Goal: Check status

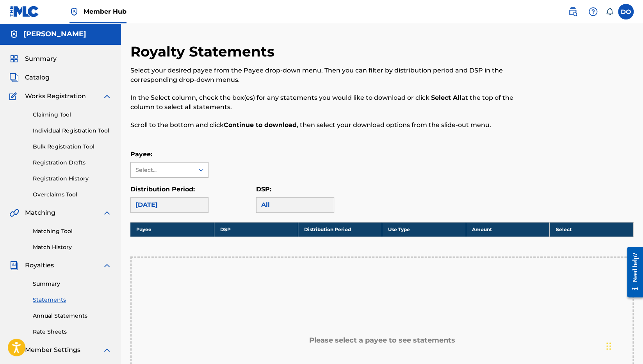
click at [167, 166] on div "Select..." at bounding box center [161, 170] width 53 height 8
click at [167, 186] on div "[PERSON_NAME]" at bounding box center [169, 188] width 77 height 20
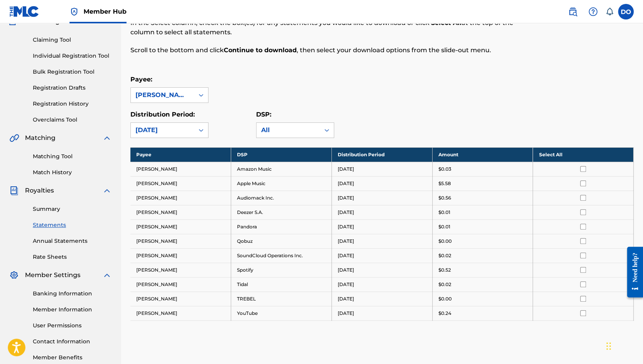
scroll to position [39, 0]
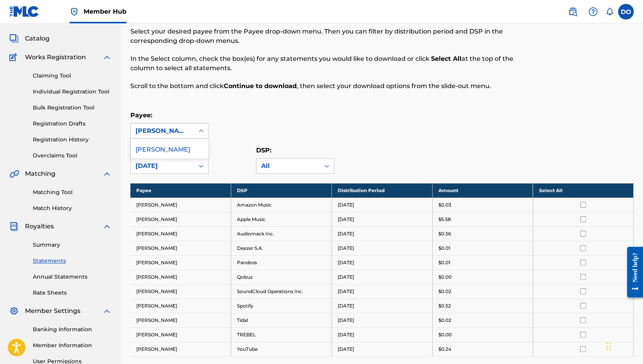
click at [161, 129] on div "[PERSON_NAME]" at bounding box center [162, 130] width 54 height 9
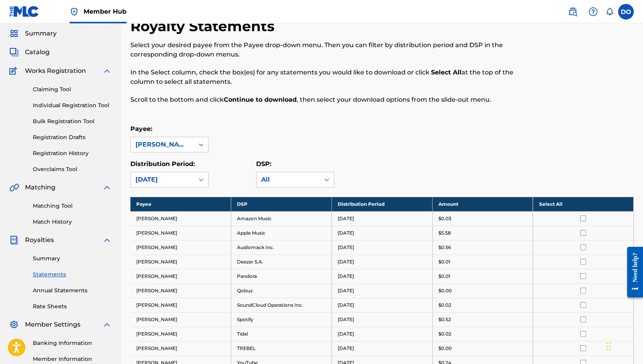
scroll to position [0, 0]
